Goal: Complete application form

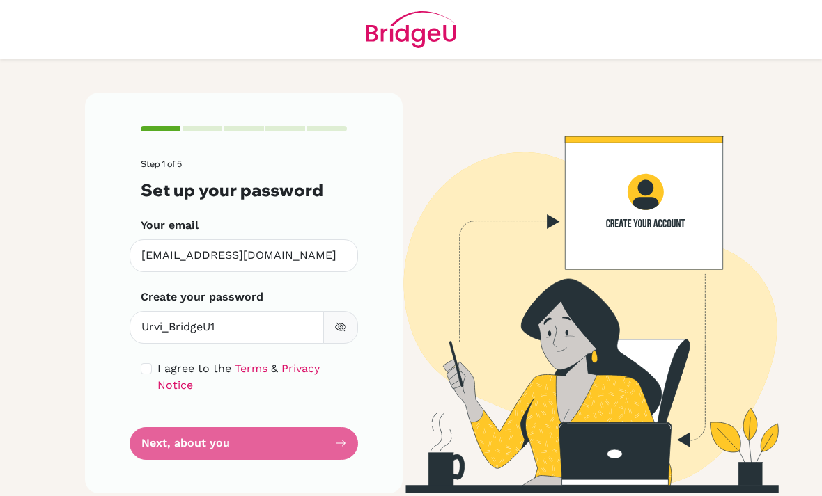
scroll to position [45, 0]
click at [142, 363] on input "checkbox" at bounding box center [146, 368] width 11 height 11
checkbox input "true"
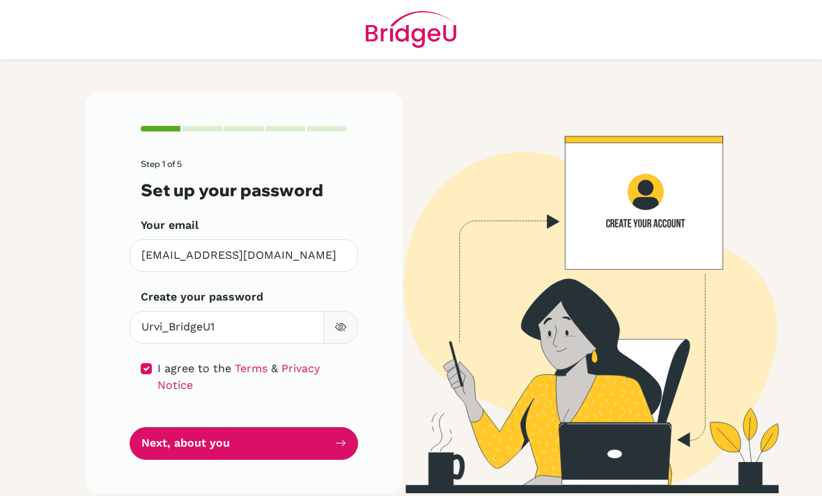
click at [155, 428] on button "Next, about you" at bounding box center [244, 444] width 228 height 33
click at [167, 428] on button "Next, about you" at bounding box center [244, 444] width 228 height 33
click at [173, 428] on button "Next, about you" at bounding box center [244, 444] width 228 height 33
click at [120, 117] on div "Step 1 of 5 Set up your password Your email [EMAIL_ADDRESS][DOMAIN_NAME] Invali…" at bounding box center [244, 293] width 318 height 401
click at [120, 116] on div "Step 1 of 5 Set up your password Your email [EMAIL_ADDRESS][DOMAIN_NAME] Invali…" at bounding box center [244, 293] width 318 height 401
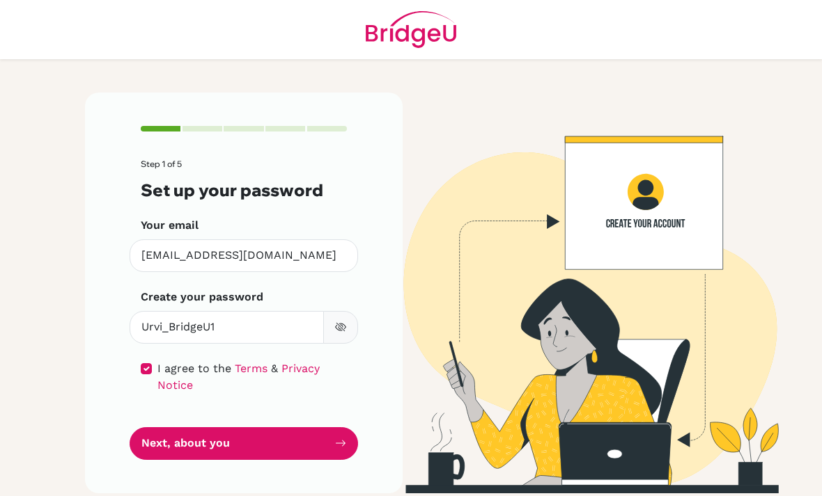
click at [164, 428] on button "Next, about you" at bounding box center [244, 444] width 228 height 33
click at [163, 428] on button "Next, about you" at bounding box center [244, 444] width 228 height 33
click at [345, 438] on icon "submit" at bounding box center [340, 443] width 11 height 11
click at [339, 438] on icon "submit" at bounding box center [340, 443] width 11 height 11
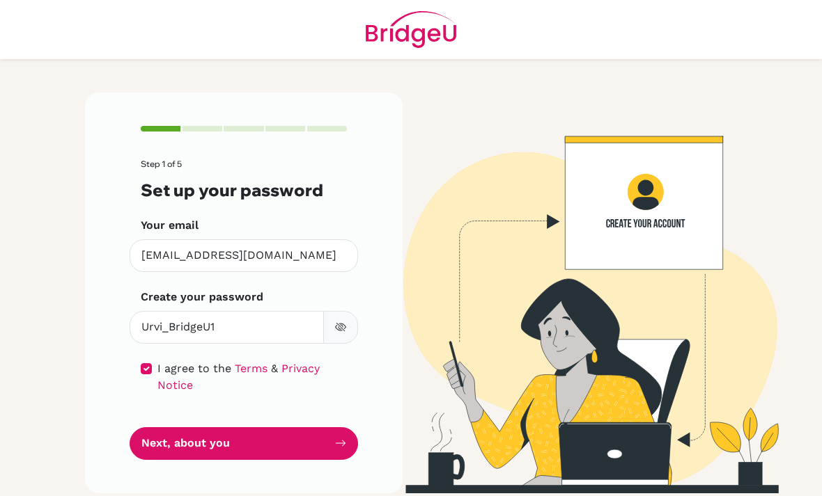
click at [338, 438] on icon "submit" at bounding box center [340, 443] width 11 height 11
click at [337, 438] on icon "submit" at bounding box center [340, 443] width 11 height 11
click at [331, 428] on button "Next, about you" at bounding box center [244, 444] width 228 height 33
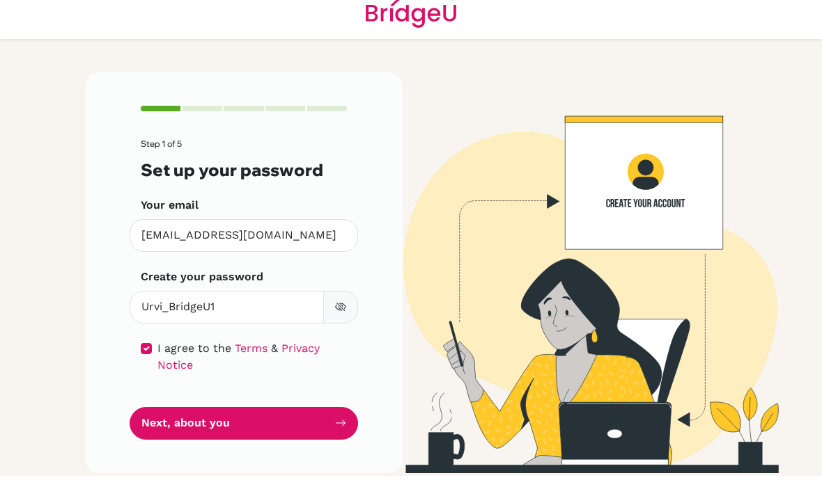
scroll to position [0, 0]
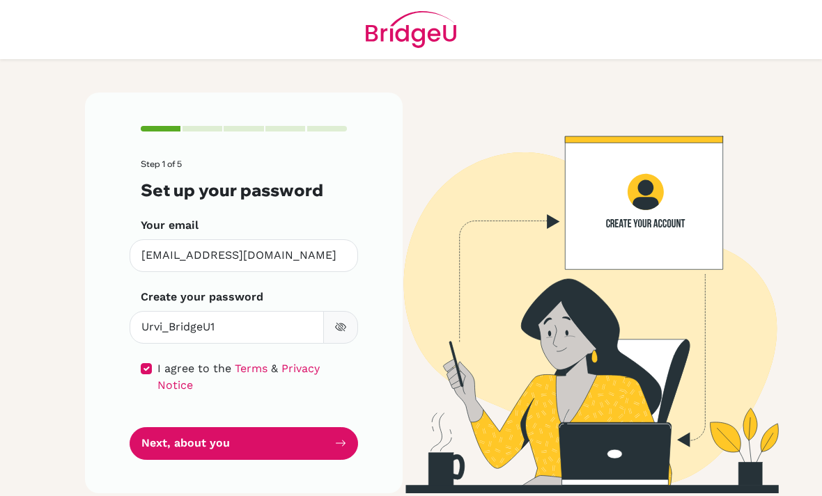
click at [338, 439] on icon "submit" at bounding box center [340, 443] width 11 height 11
click at [334, 452] on button "Next, about you" at bounding box center [244, 444] width 228 height 33
click at [334, 451] on button "Next, about you" at bounding box center [244, 444] width 228 height 33
click at [325, 442] on button "Next, about you" at bounding box center [244, 444] width 228 height 33
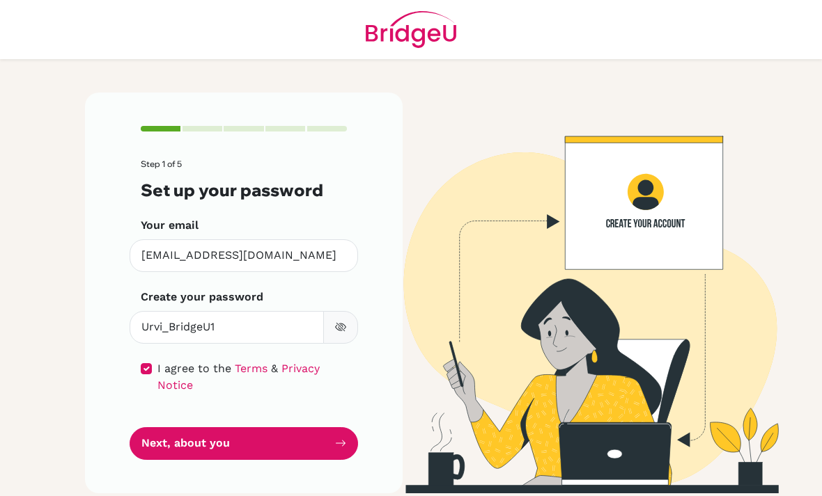
click at [325, 441] on button "Next, about you" at bounding box center [244, 444] width 228 height 33
click at [320, 431] on button "Next, about you" at bounding box center [244, 444] width 228 height 33
click at [189, 448] on button "Next, about you" at bounding box center [244, 444] width 228 height 33
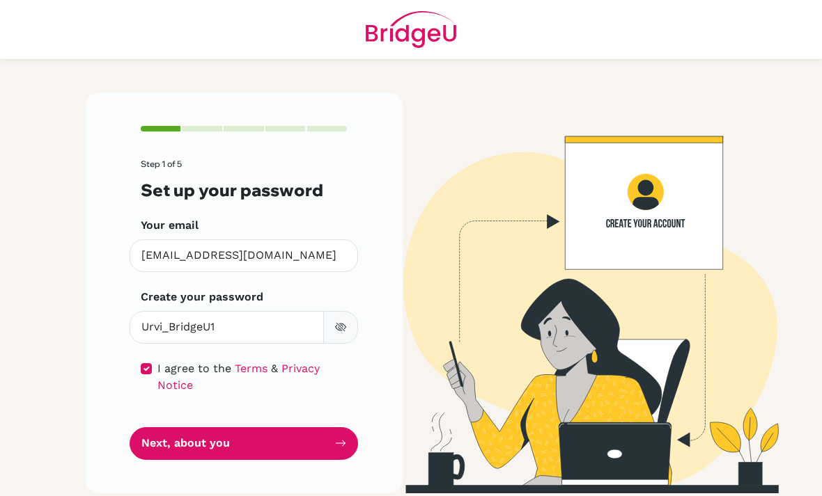
click at [196, 446] on button "Next, about you" at bounding box center [244, 444] width 228 height 33
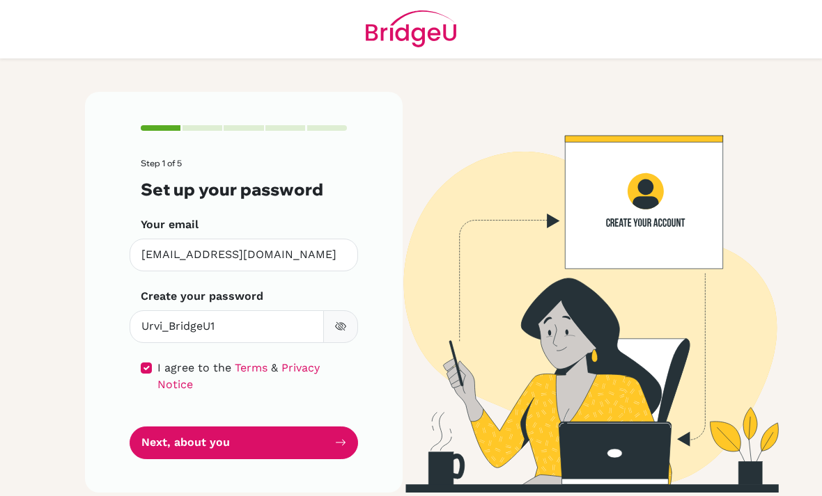
scroll to position [17, 0]
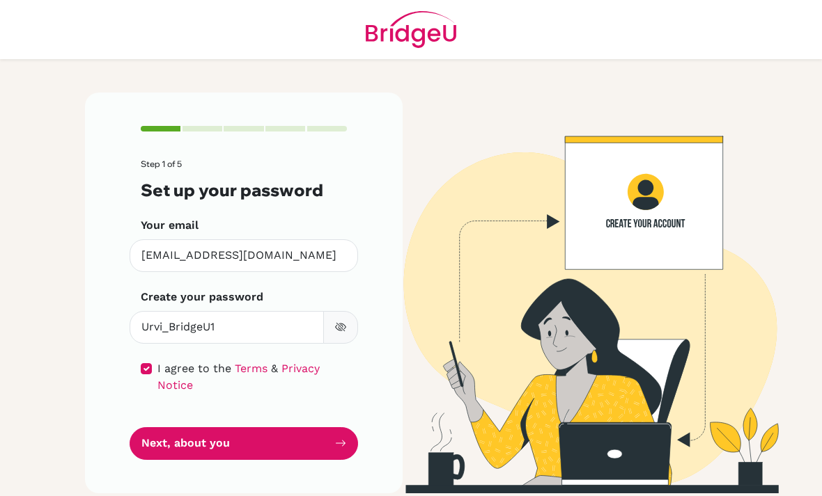
click at [256, 428] on button "Next, about you" at bounding box center [244, 444] width 228 height 33
click at [235, 435] on button "Next, about you" at bounding box center [244, 444] width 228 height 33
click at [235, 434] on button "Next, about you" at bounding box center [244, 444] width 228 height 33
click at [229, 428] on button "Next, about you" at bounding box center [244, 444] width 228 height 33
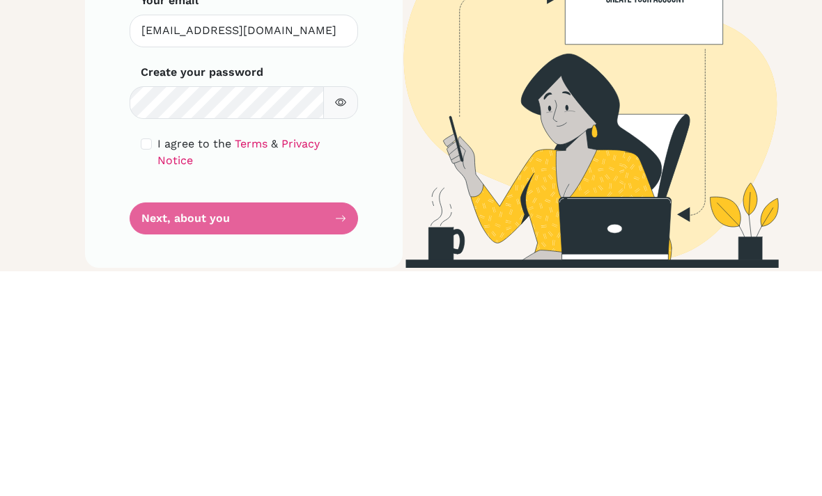
click at [338, 322] on icon "button" at bounding box center [340, 327] width 11 height 11
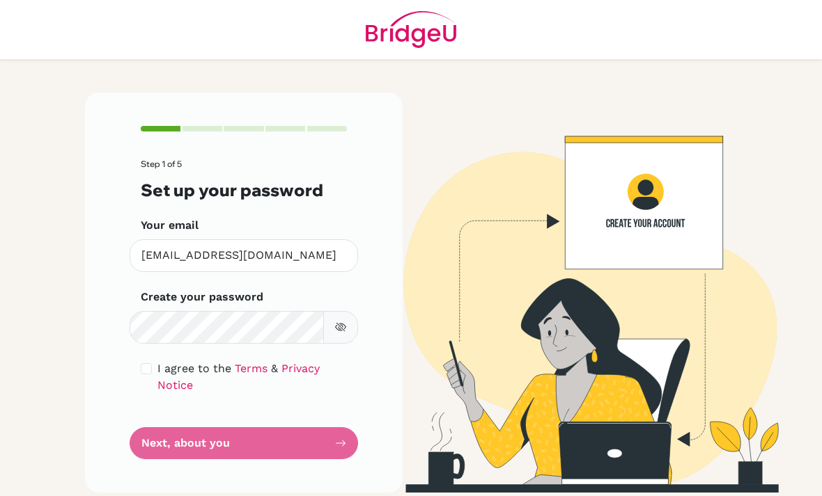
click at [143, 363] on input "checkbox" at bounding box center [146, 368] width 11 height 11
checkbox input "true"
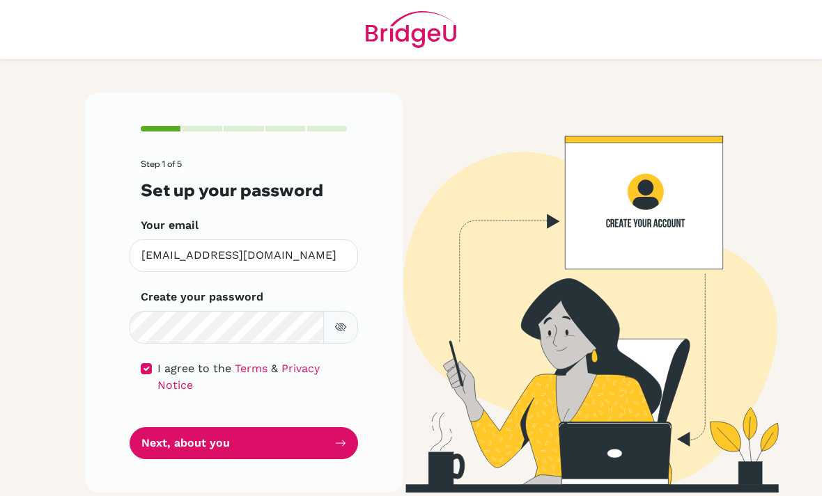
click at [165, 428] on button "Next, about you" at bounding box center [244, 444] width 228 height 33
